Goal: Communication & Community: Answer question/provide support

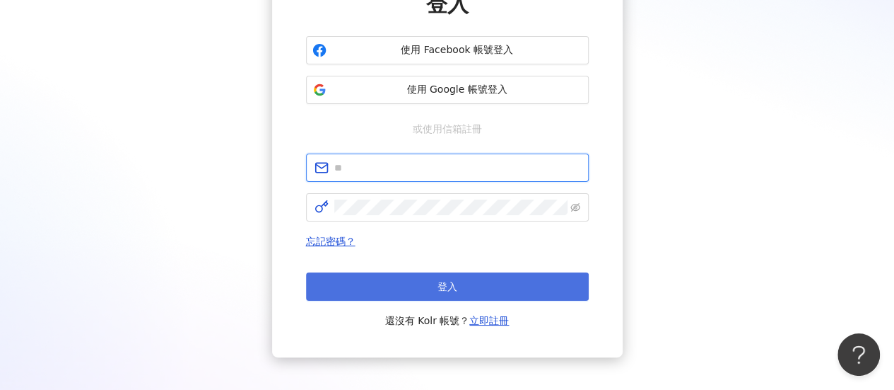
type input "**********"
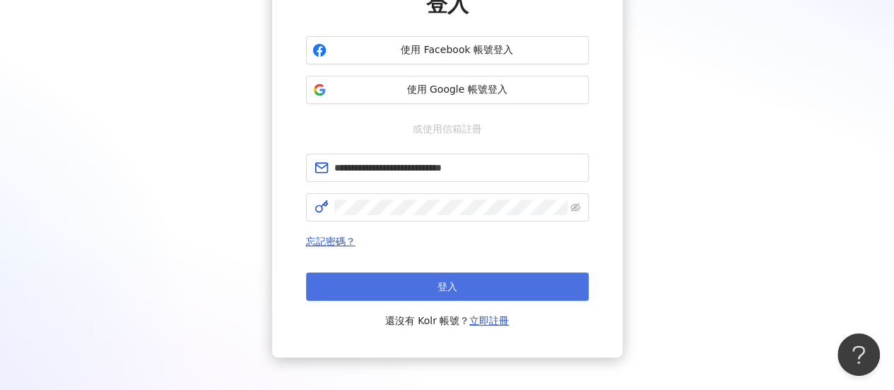
click at [430, 282] on button "登入" at bounding box center [447, 286] width 283 height 28
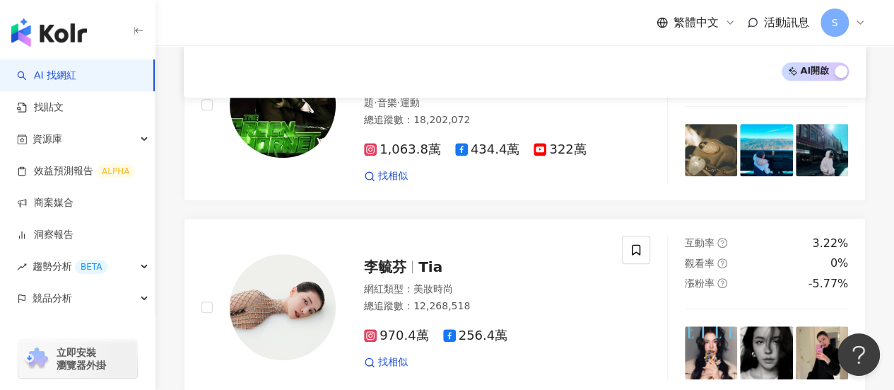
scroll to position [495, 0]
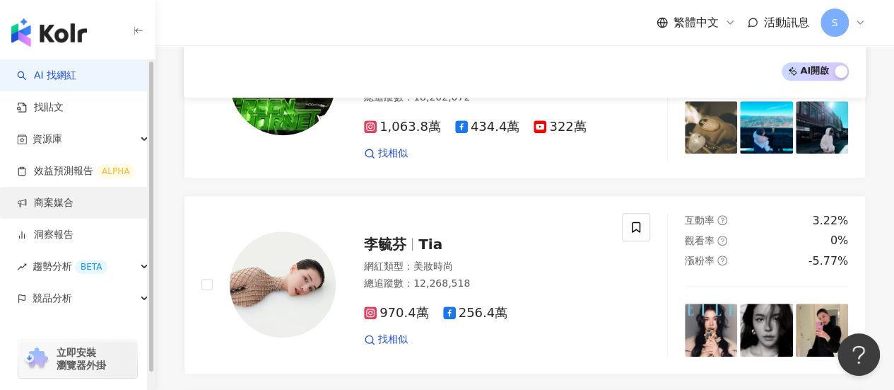
click at [74, 198] on link "商案媒合" at bounding box center [45, 203] width 57 height 14
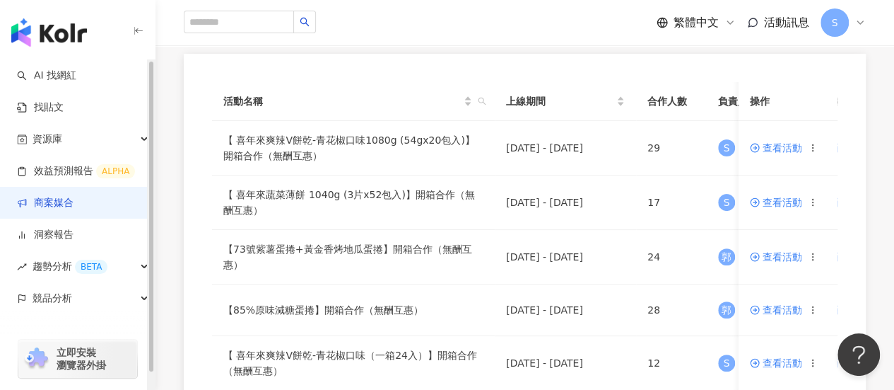
scroll to position [141, 0]
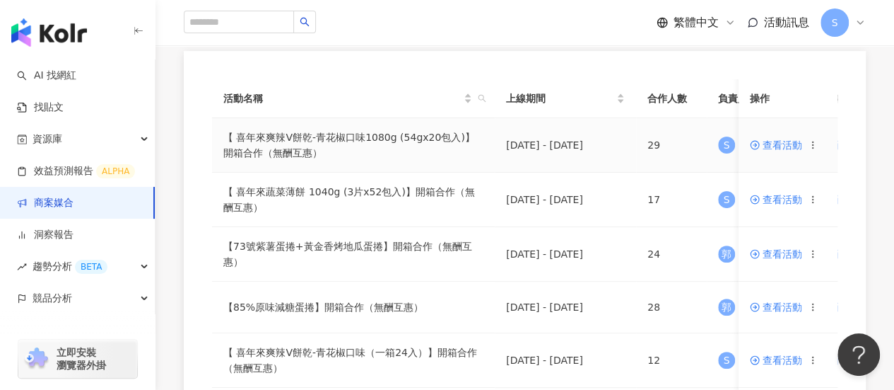
click at [773, 146] on span "查看活動" at bounding box center [776, 145] width 52 height 10
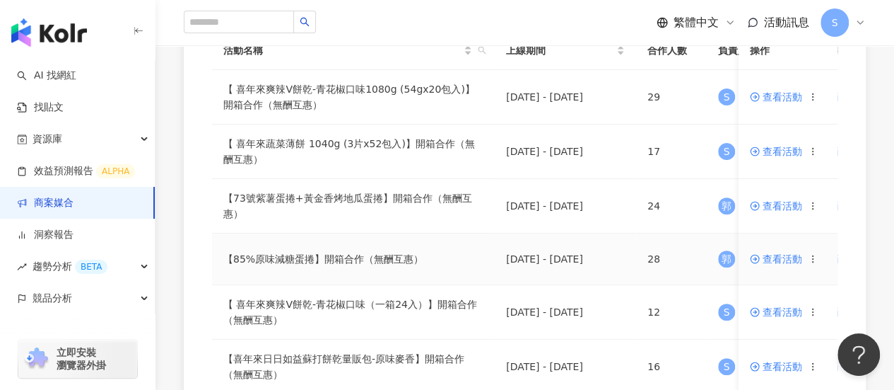
scroll to position [212, 0]
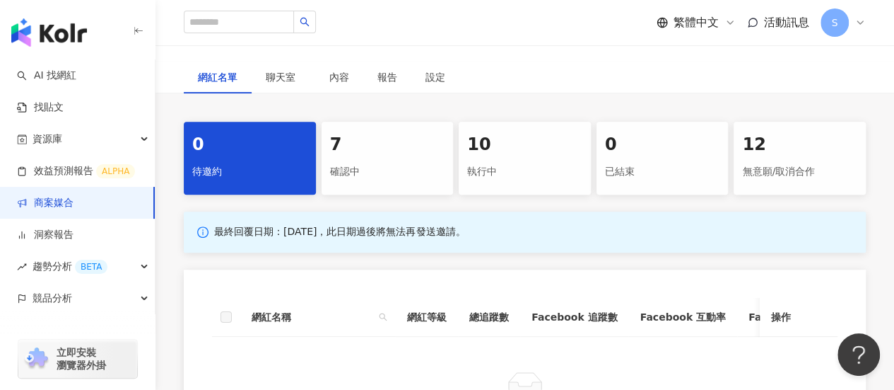
scroll to position [263, 0]
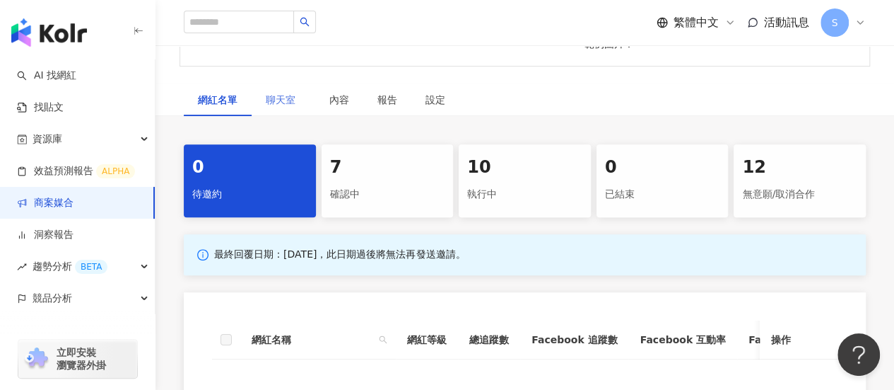
click at [290, 110] on div "聊天室" at bounding box center [284, 99] width 64 height 33
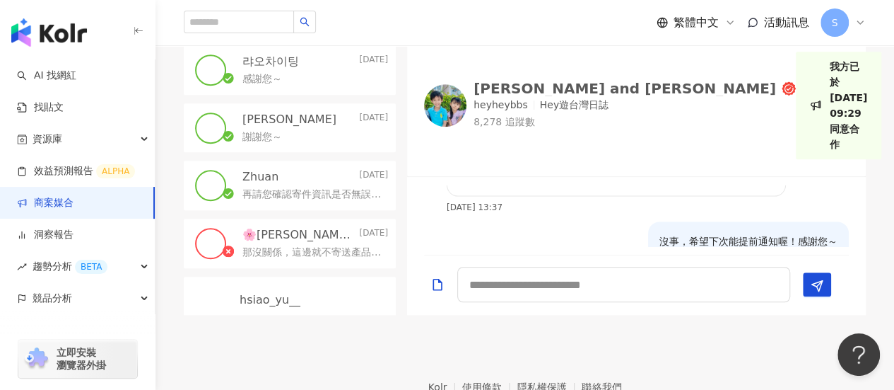
scroll to position [424, 0]
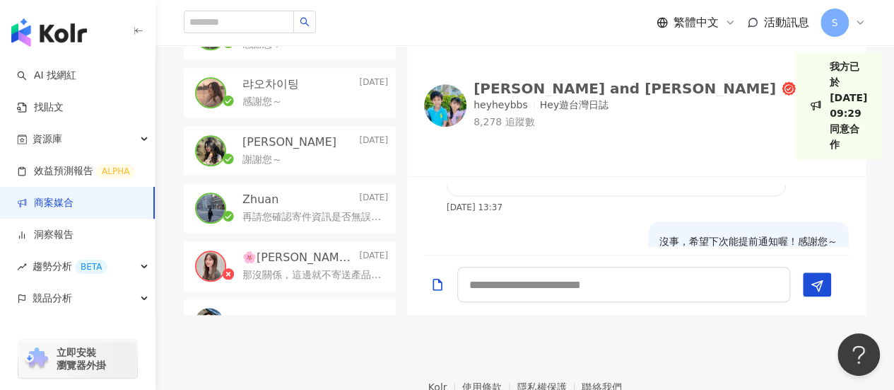
click at [308, 158] on div "謝謝您～" at bounding box center [316, 158] width 146 height 17
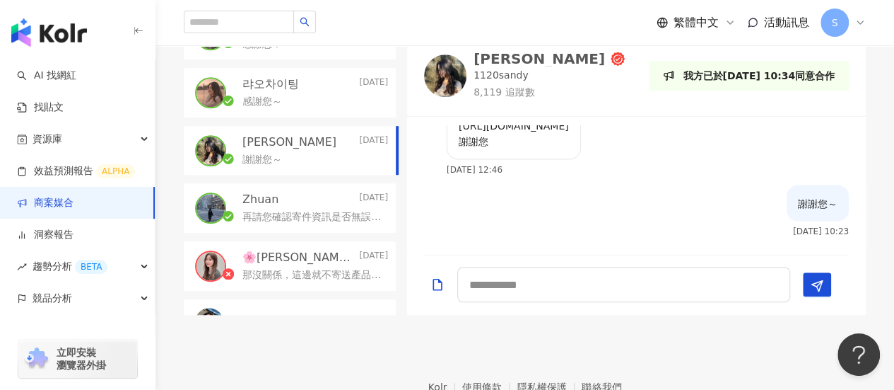
scroll to position [940, 0]
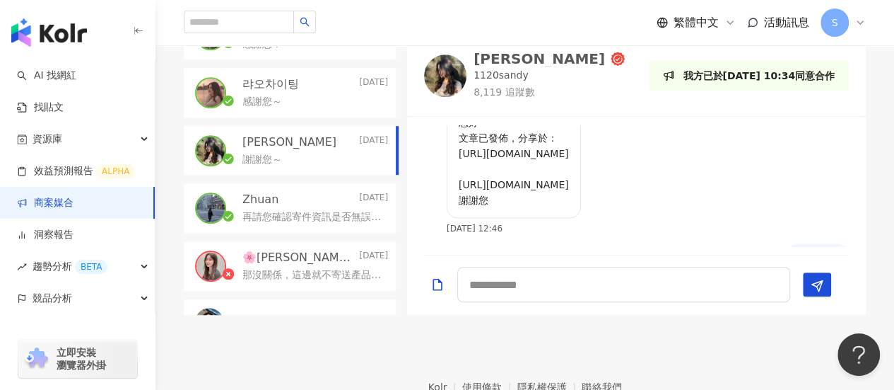
drag, startPoint x: 734, startPoint y: 199, endPoint x: 457, endPoint y: 182, distance: 277.7
click at [457, 182] on div "您好~ 文章已發佈，分享於： https://www.facebook.com/share/p/19PQHX8zYJ/ https://www.instagr…" at bounding box center [514, 160] width 134 height 115
copy p "https://www.instagram.com/p/DKLtx06zvhg/?utm_source=ig_web_copy_link&igsh=MzRlO…"
click at [310, 104] on div "感謝您～" at bounding box center [316, 100] width 146 height 17
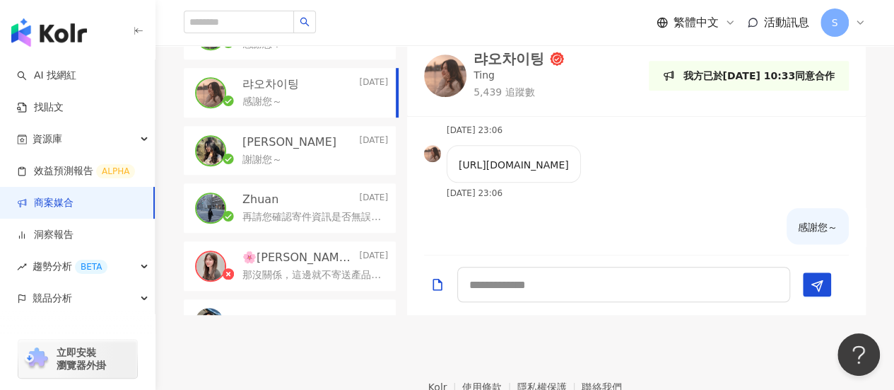
scroll to position [895, 0]
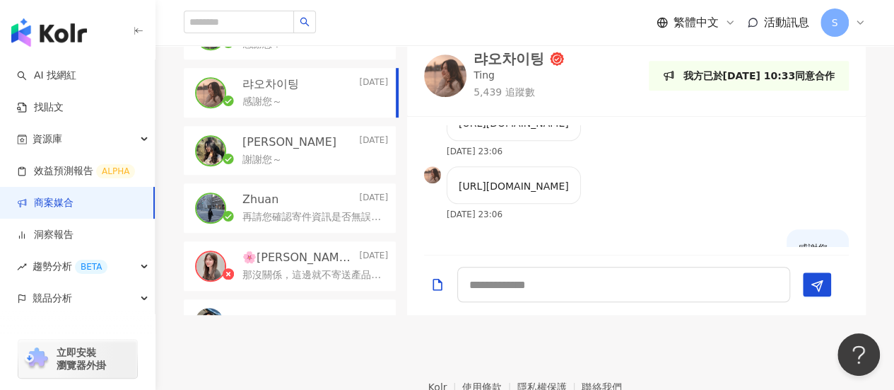
drag, startPoint x: 600, startPoint y: 218, endPoint x: 458, endPoint y: 199, distance: 143.4
click at [459, 194] on p "https://www.instagram.com/p/DKQu5obyprv/?igsh=MzFxa3duNWRmbXkx" at bounding box center [514, 186] width 110 height 16
copy p "https://www.instagram.com/p/DKQu5obyprv/?igsh=MzFxa3duNWRmbXkx"
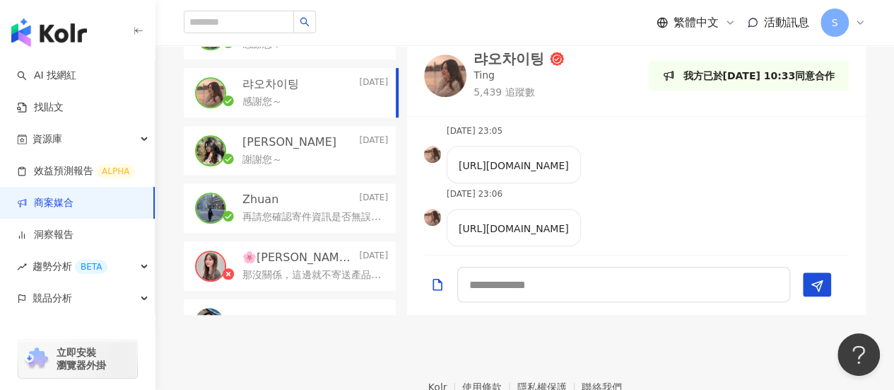
scroll to position [824, 0]
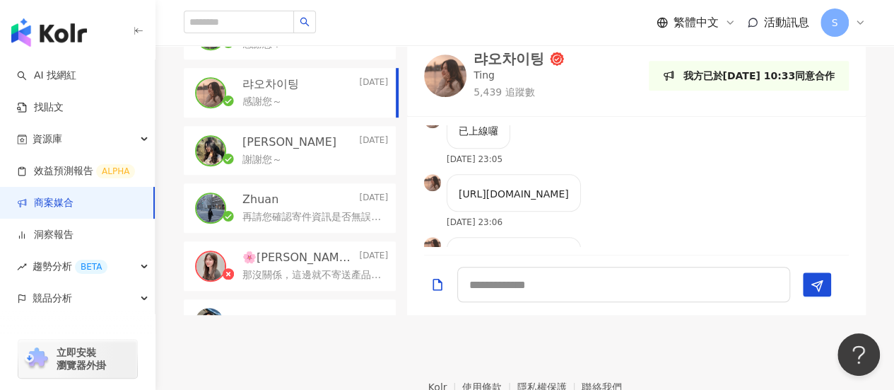
drag, startPoint x: 617, startPoint y: 210, endPoint x: 450, endPoint y: 174, distance: 170.7
click at [450, 174] on div "https://www.instagram.com/p/DKPSdYRycMd/?igsh=MXN4aGRscWRqendjbA==" at bounding box center [514, 192] width 134 height 37
copy p "https://www.instagram.com/p/DKPSdYRycMd/?igsh=MXN4aGRscWRqendjbA=="
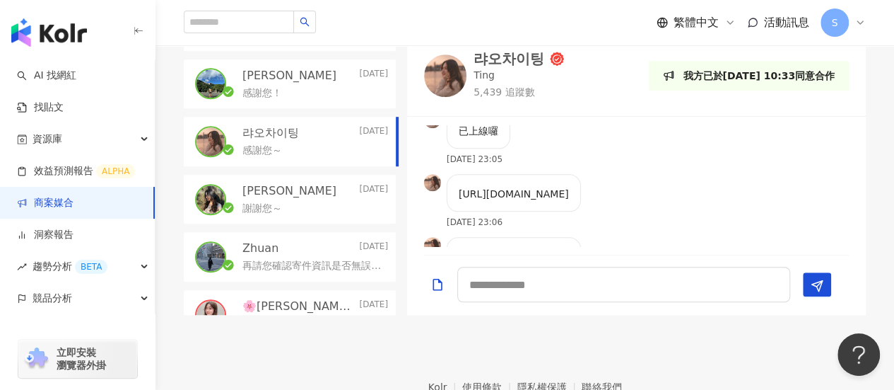
scroll to position [354, 0]
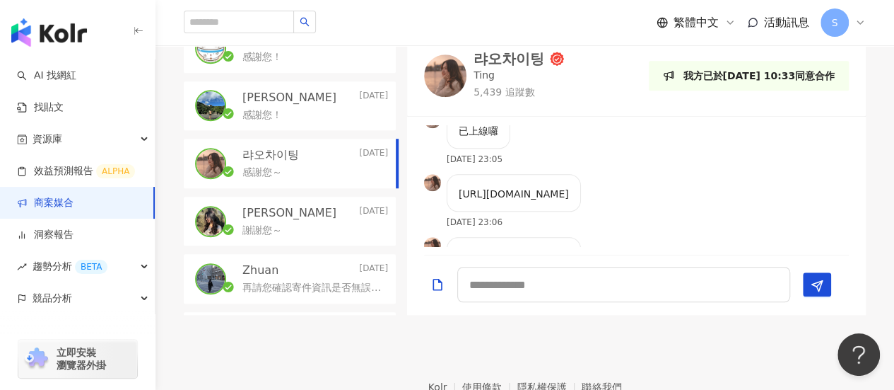
click at [308, 118] on div "感謝您！" at bounding box center [316, 113] width 146 height 17
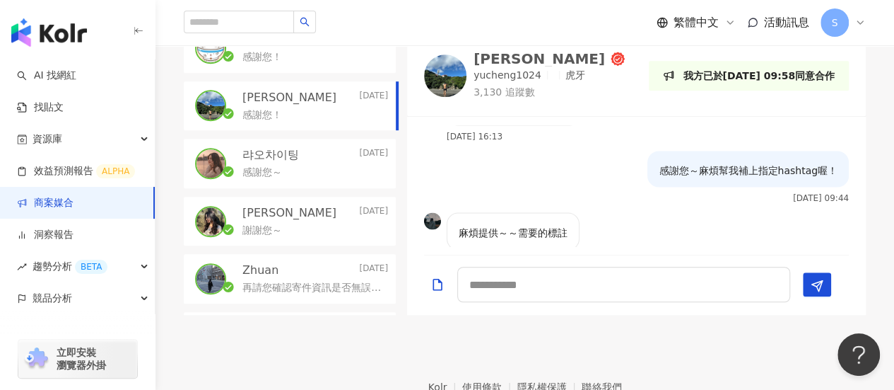
scroll to position [1706, 0]
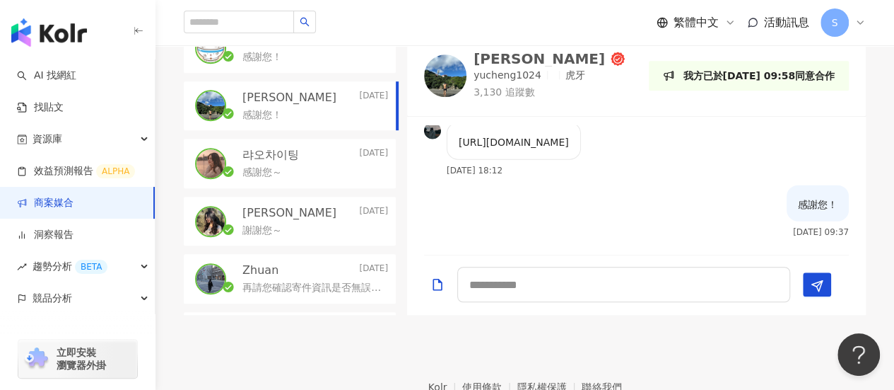
drag, startPoint x: 624, startPoint y: 144, endPoint x: 436, endPoint y: 132, distance: 189.1
click at [436, 132] on div "https://www.instagram.com/p/DKeMLMiJPuJ/?igsh=NHNueTRjcjZnNHJ6 2025/6/6 18:12" at bounding box center [502, 153] width 157 height 63
click at [581, 185] on div "https://www.instagram.com/p/DKeMLMiJPuJ/?igsh=NHNueTRjcjZnNHJ6 2025/6/6 18:12" at bounding box center [502, 153] width 157 height 63
drag, startPoint x: 609, startPoint y: 141, endPoint x: 501, endPoint y: 132, distance: 108.5
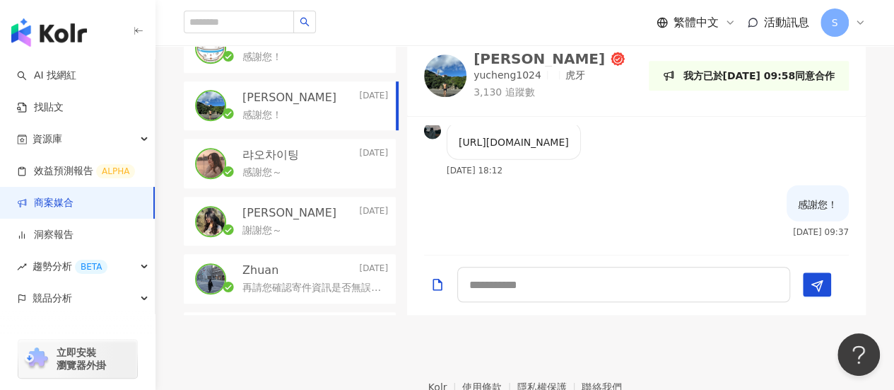
click at [501, 134] on p "https://www.instagram.com/p/DKeMLMiJPuJ/?igsh=NHNueTRjcjZnNHJ6" at bounding box center [514, 142] width 110 height 16
drag, startPoint x: 581, startPoint y: 157, endPoint x: 460, endPoint y: 137, distance: 123.2
click at [460, 137] on p "https://www.instagram.com/p/DKeMLMiJPuJ/?igsh=NHNueTRjcjZnNHJ6" at bounding box center [514, 142] width 110 height 16
copy p "https://www.instagram.com/p/DKeMLMiJPuJ/?igsh=NHNueTRjcjZnNHJ6"
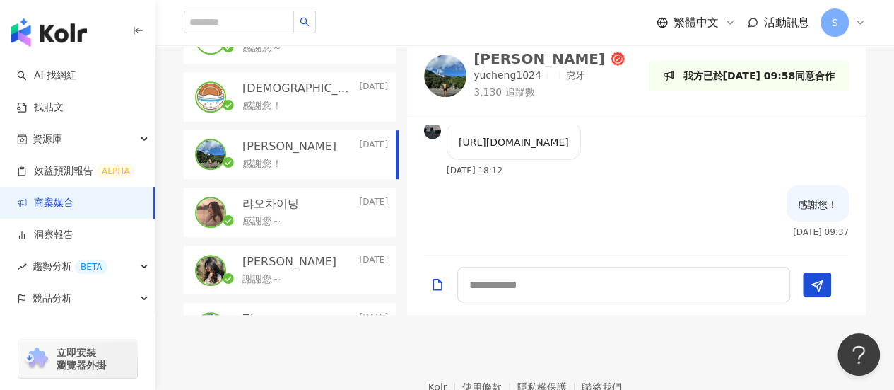
scroll to position [283, 0]
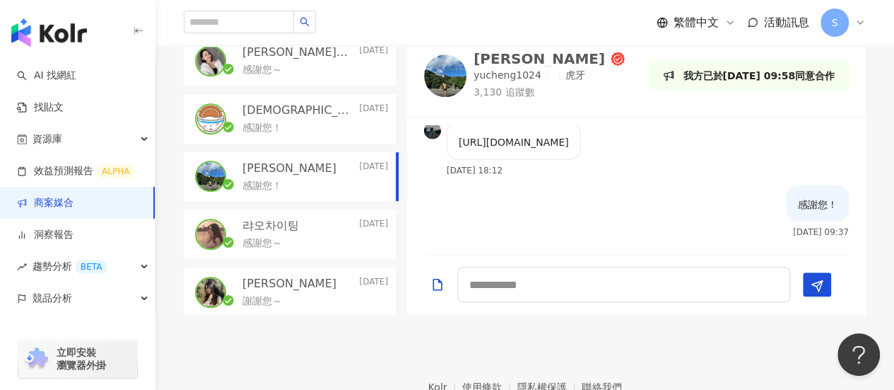
click at [298, 113] on p "東神聖爌肉飯歸一教" at bounding box center [300, 111] width 114 height 16
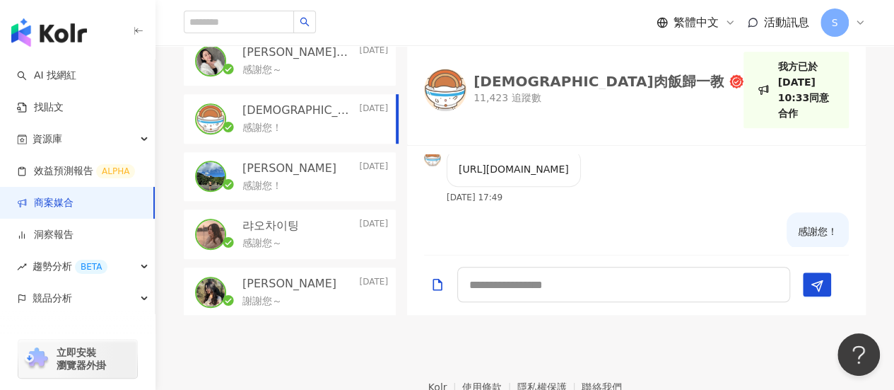
scroll to position [528, 0]
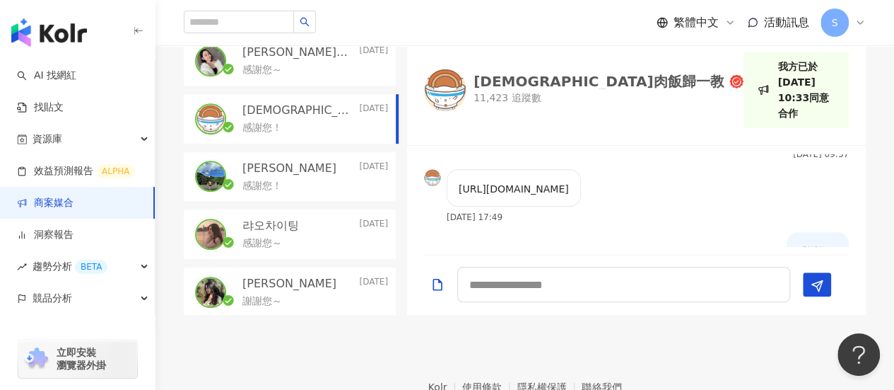
drag, startPoint x: 701, startPoint y: 136, endPoint x: 453, endPoint y: 127, distance: 249.1
click at [453, 154] on div "您好，我是喜年來行銷專員-昱杉，有收到您願意開箱的訊息，非常感謝。提醒本次活動是無酬互惠模式喔！若無問題的話，預計明天會寄出商品，另外想請問預計合作的發文形式…" at bounding box center [636, 200] width 459 height 92
click at [544, 181] on p "https://www.facebook.com/photo/?fbid=730622466283938&set=a.163126373033553" at bounding box center [514, 189] width 110 height 16
click at [569, 181] on p "https://www.facebook.com/photo/?fbid=730622466283938&set=a.163126373033553" at bounding box center [514, 189] width 110 height 16
drag, startPoint x: 703, startPoint y: 172, endPoint x: 444, endPoint y: 157, distance: 259.2
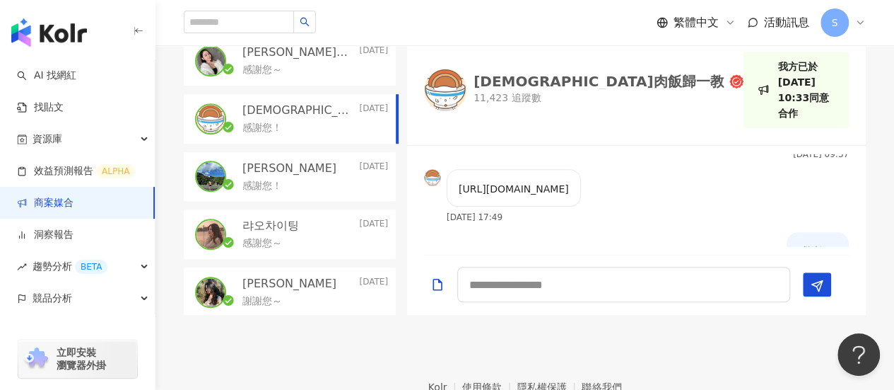
click at [444, 169] on div "https://www.facebook.com/photo/?fbid=730622466283938&set=a.163126373033553 2025…" at bounding box center [502, 200] width 157 height 63
copy p "https://www.facebook.com/photo/?fbid=730622466283938&set=a.163126373033553"
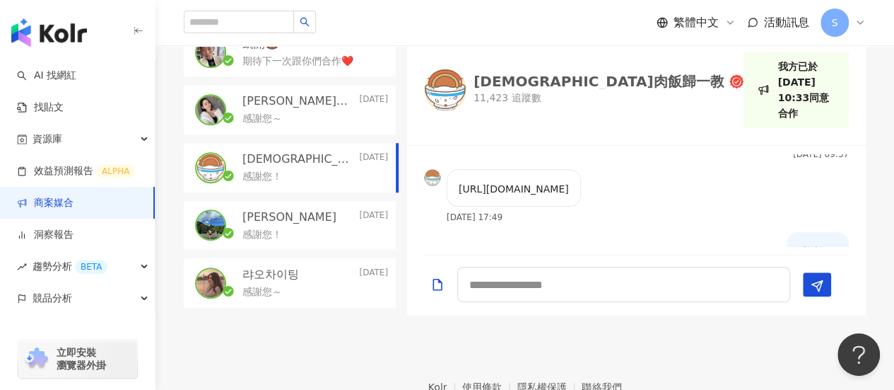
scroll to position [212, 0]
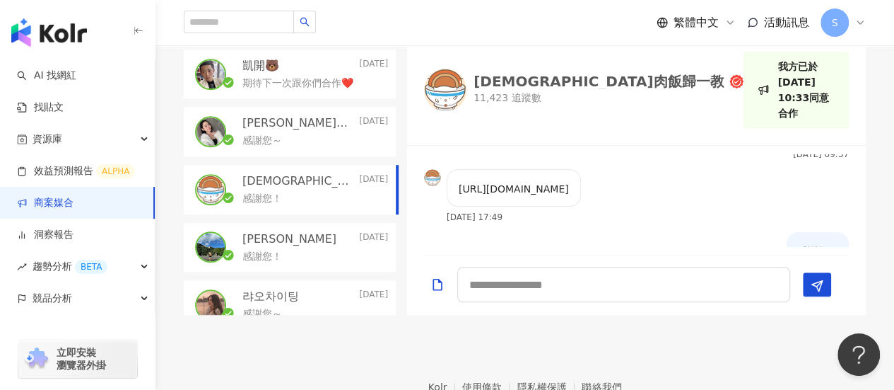
click at [305, 134] on div "感謝您～" at bounding box center [316, 139] width 146 height 17
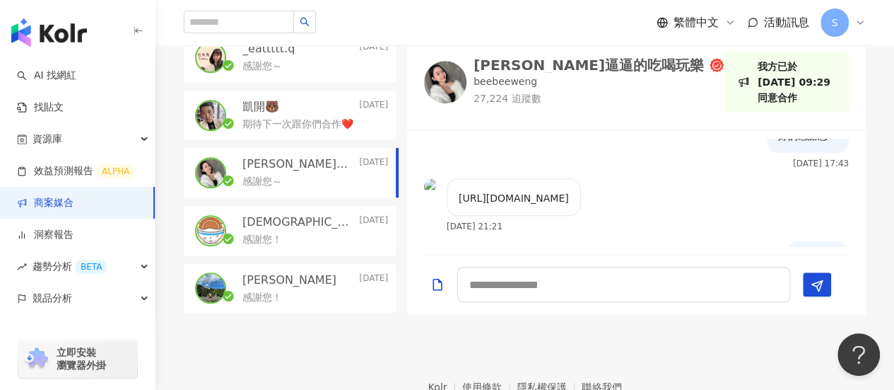
scroll to position [141, 0]
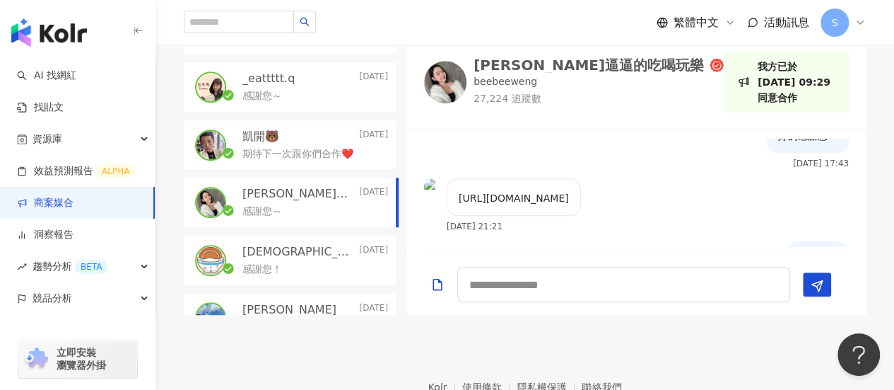
click at [304, 148] on p "期待下一次跟你們合作❤️" at bounding box center [298, 154] width 111 height 14
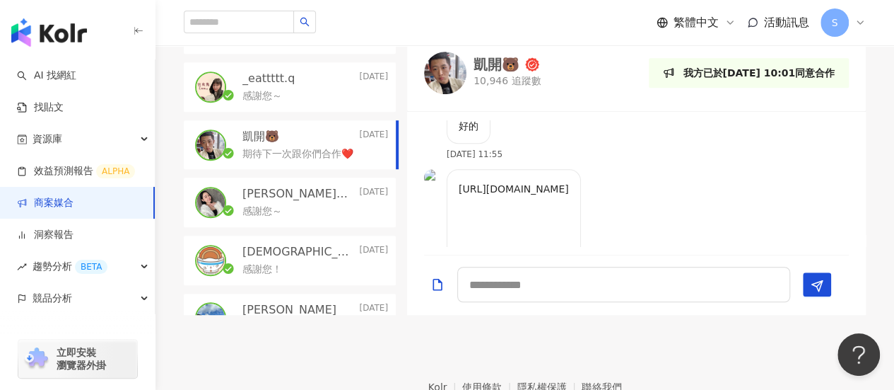
scroll to position [583, 0]
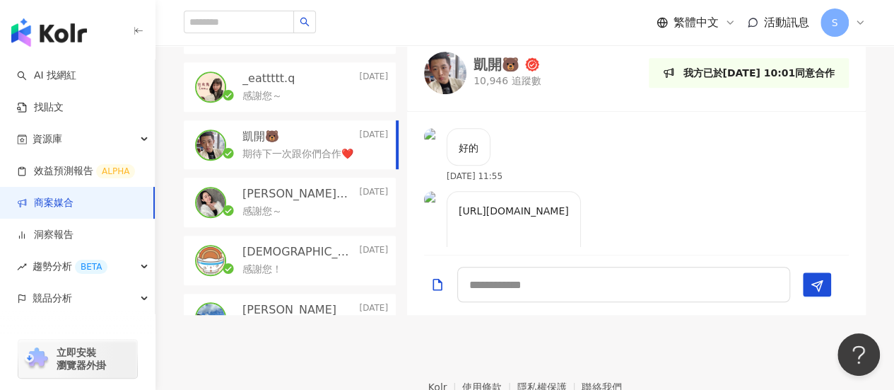
drag, startPoint x: 631, startPoint y: 227, endPoint x: 446, endPoint y: 211, distance: 185.3
click at [446, 211] on div "https://www.instagram.com/reel/DLRJcrbTS5n/?igsh=MXdoNDVpaHRua2R5Yw== https://v…" at bounding box center [502, 331] width 157 height 281
copy p "https://www.instagram.com/reel/DLRJcrbTS5n/?igsh=MXdoNDVpaHRua2R5Yw=="
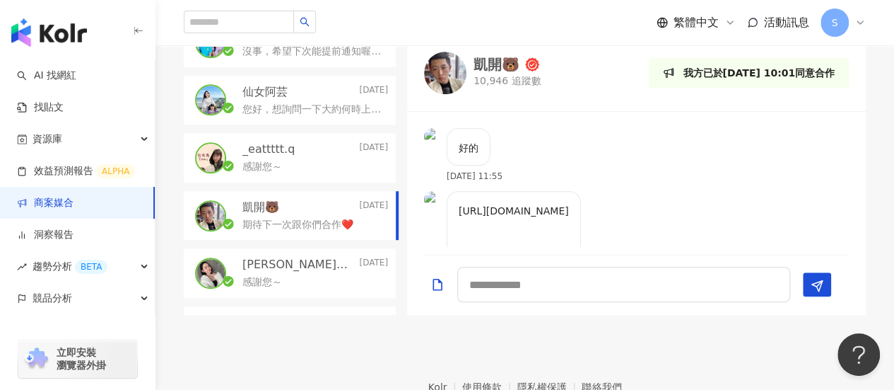
click at [281, 149] on p "_eattttt.q" at bounding box center [269, 149] width 52 height 16
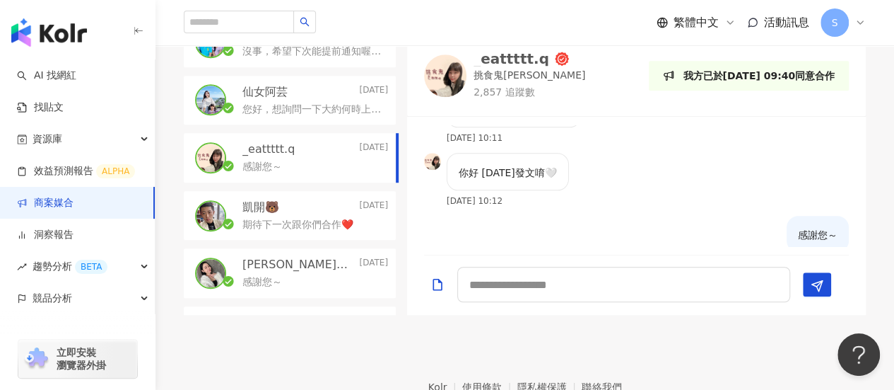
scroll to position [847, 0]
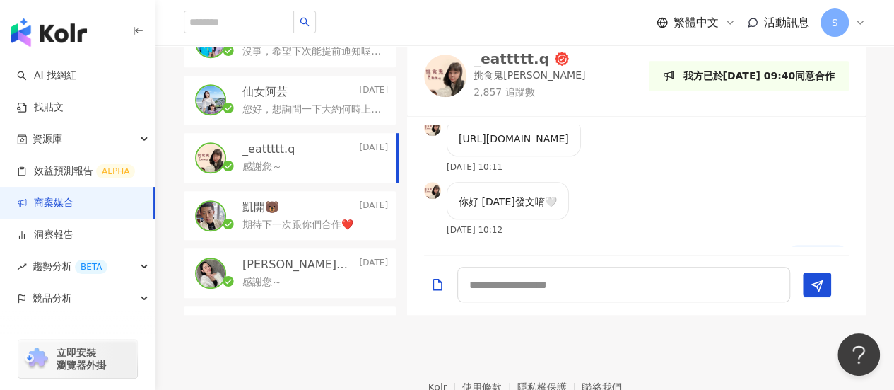
drag, startPoint x: 598, startPoint y: 152, endPoint x: 457, endPoint y: 136, distance: 142.3
click at [457, 136] on div "https://www.instagram.com/p/DLqykKtBn3T/?igsh=eG82ZGp0NXc3aDl5" at bounding box center [514, 137] width 134 height 37
copy p "https://www.instagram.com/p/DLqykKtBn3T/?igsh=eG82ZGp0NXc3aDl5"
click at [291, 103] on p "您好，想詢問一下大約何時上刊呢？" at bounding box center [313, 110] width 140 height 14
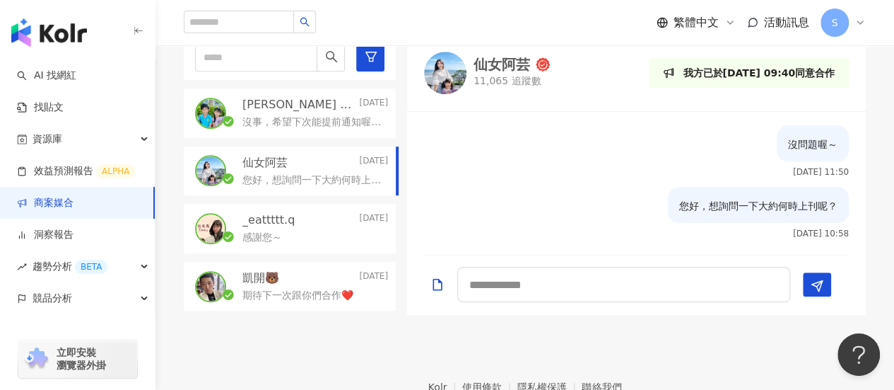
click at [286, 117] on p "沒事，希望下次能提前通知喔！感謝您～" at bounding box center [313, 122] width 140 height 14
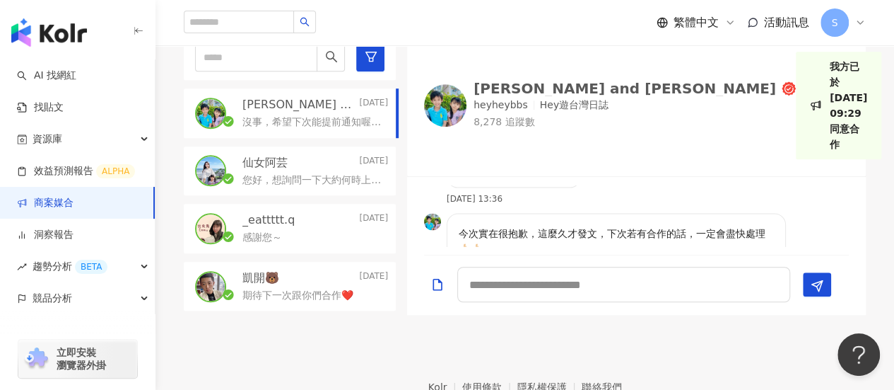
scroll to position [1492, 0]
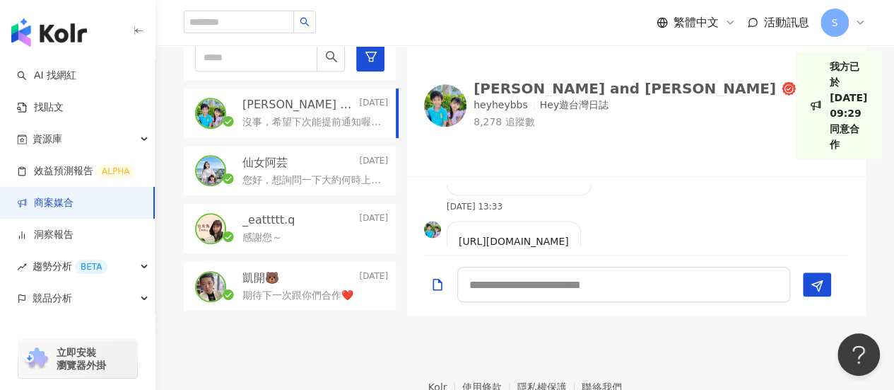
drag, startPoint x: 607, startPoint y: 200, endPoint x: 457, endPoint y: 193, distance: 150.8
click at [457, 221] on div "https://www.instagram.com/p/DMcFPIthCaN/?igsh=MTVvdXdncjExazc3NQ==" at bounding box center [514, 239] width 134 height 37
copy p "https://www.instagram.com/p/DMcFPIthCaN/?igsh=MTVvdXdncjExazc3NQ=="
